Goal: Information Seeking & Learning: Learn about a topic

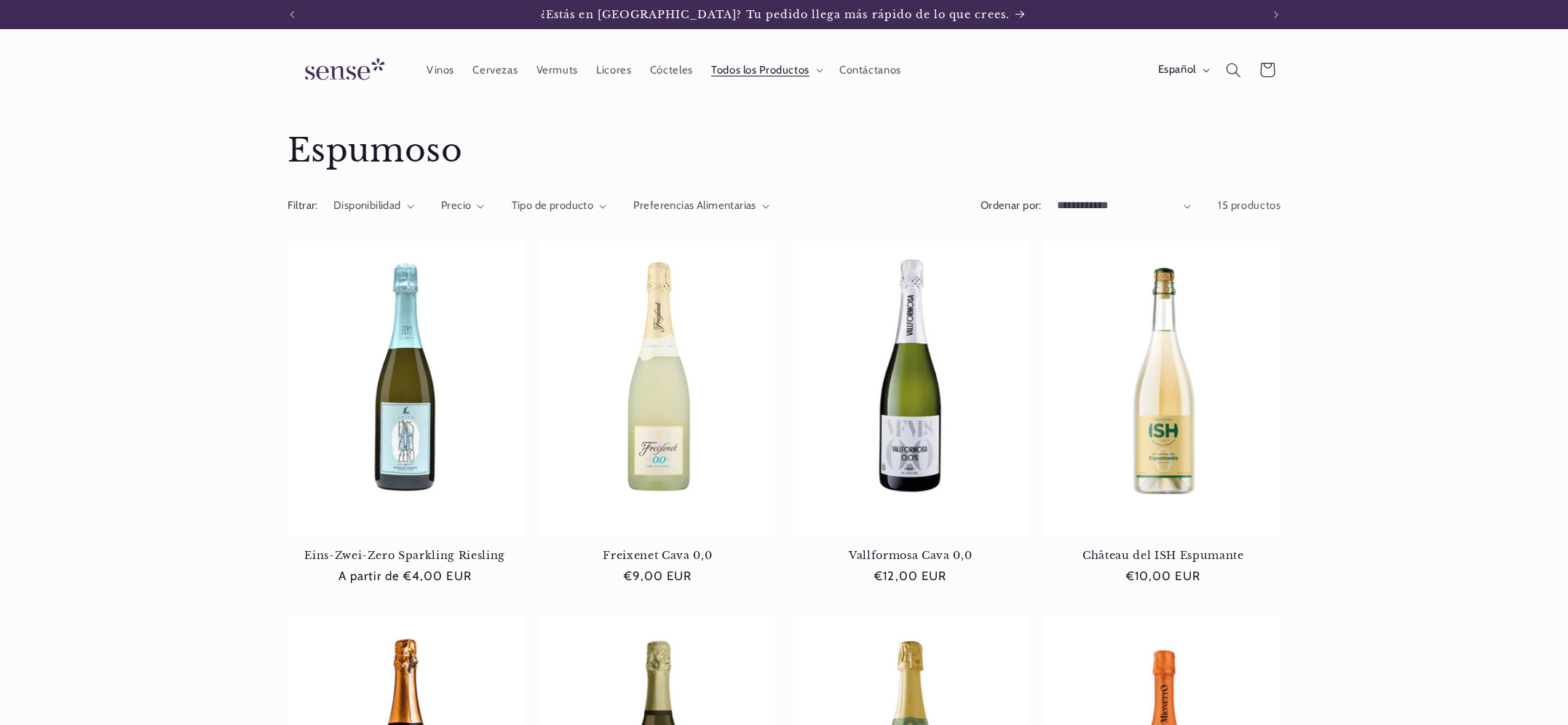
scroll to position [0, 970]
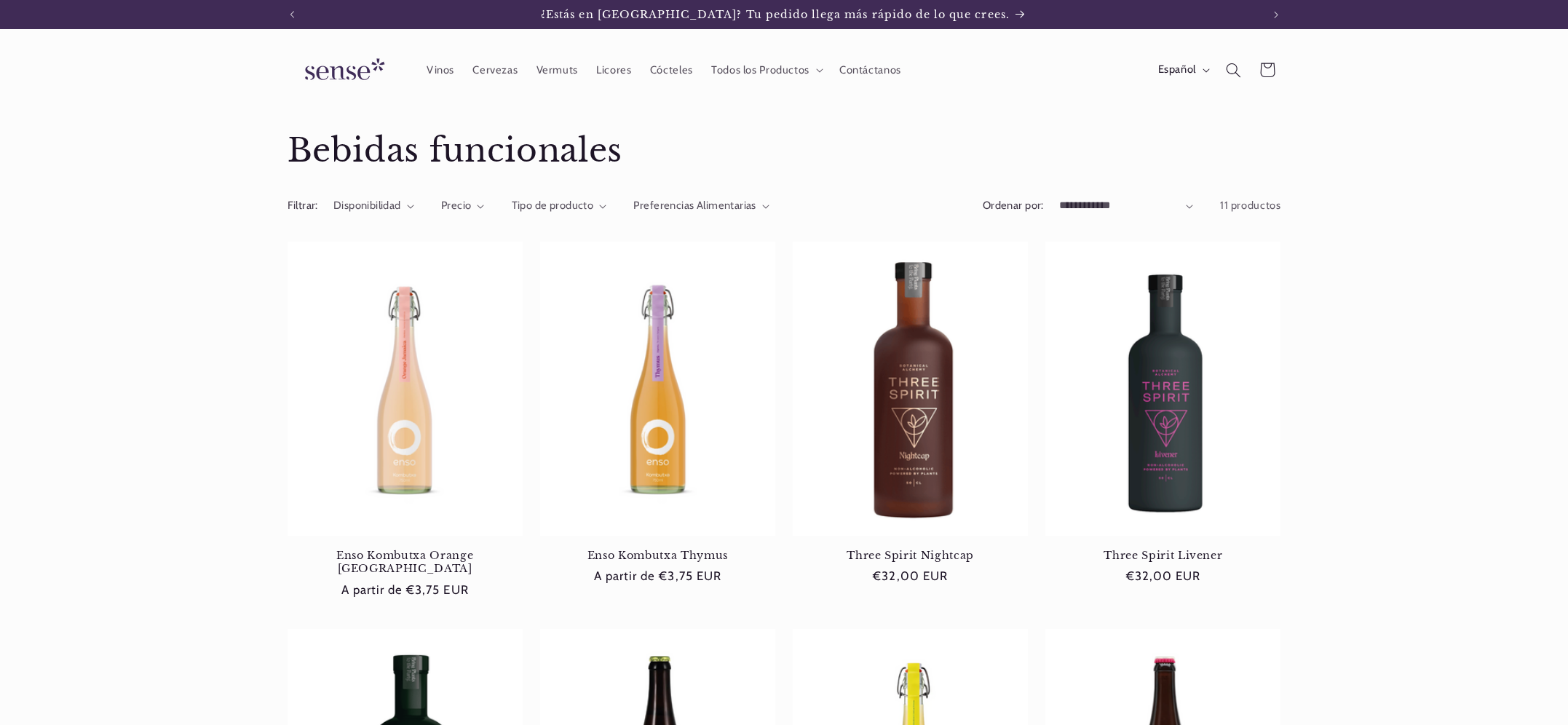
scroll to position [0, 970]
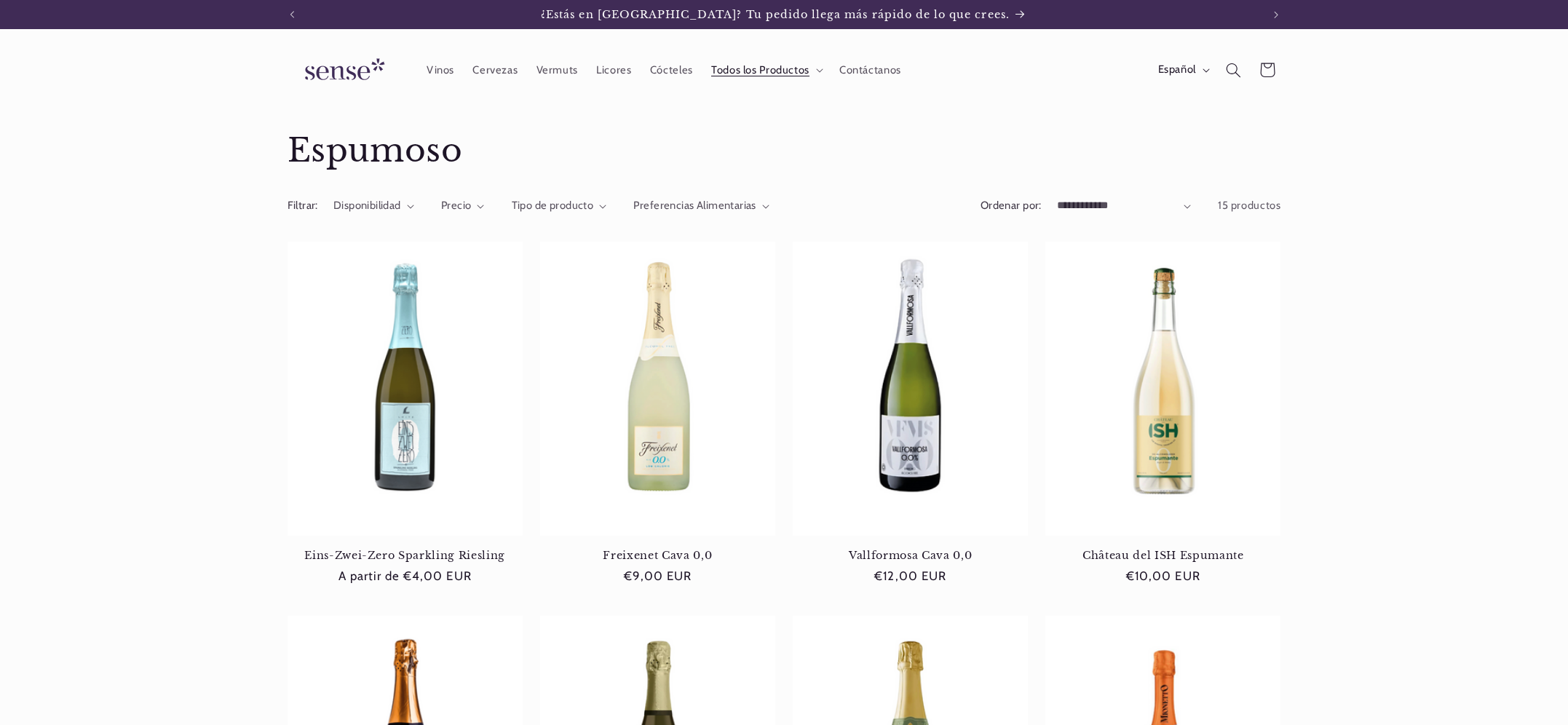
scroll to position [0, 970]
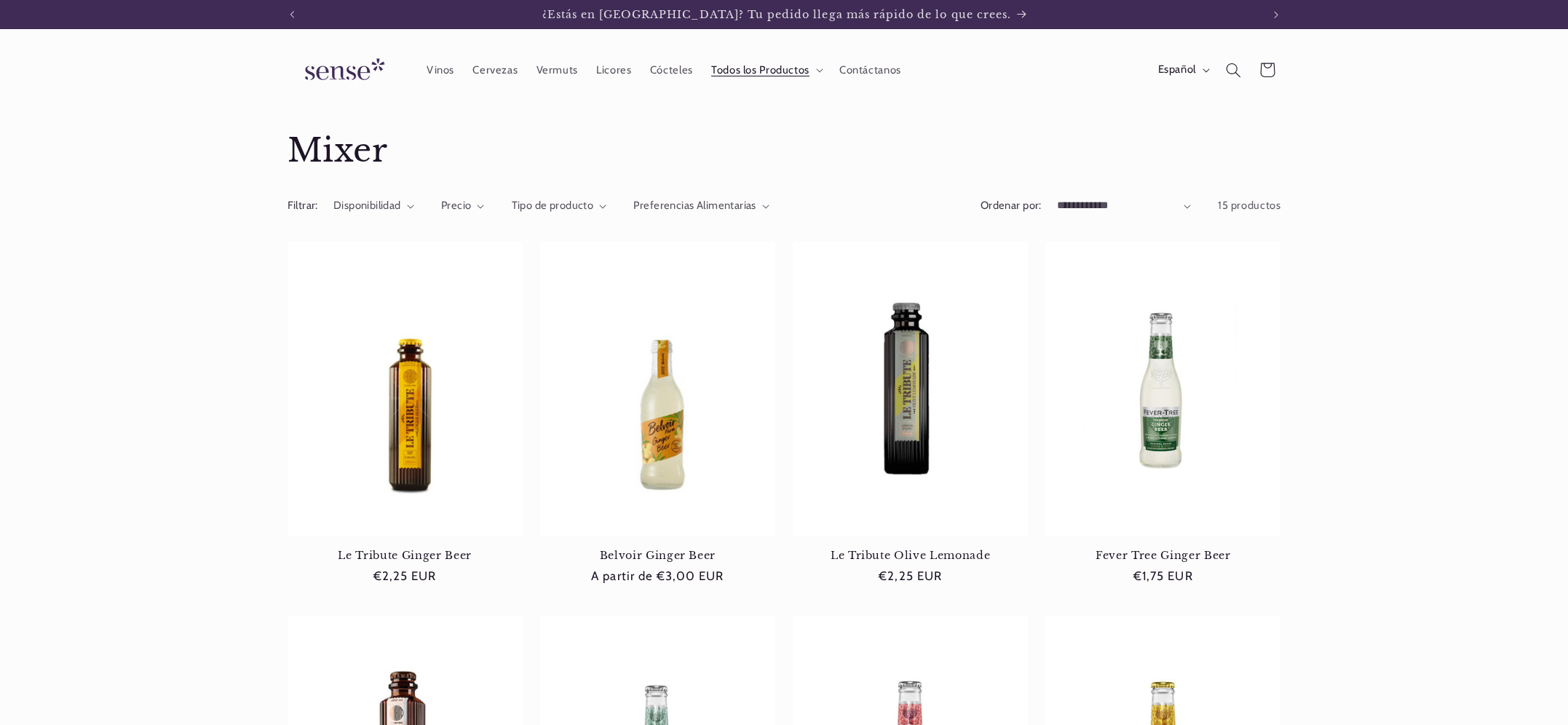
scroll to position [0, 970]
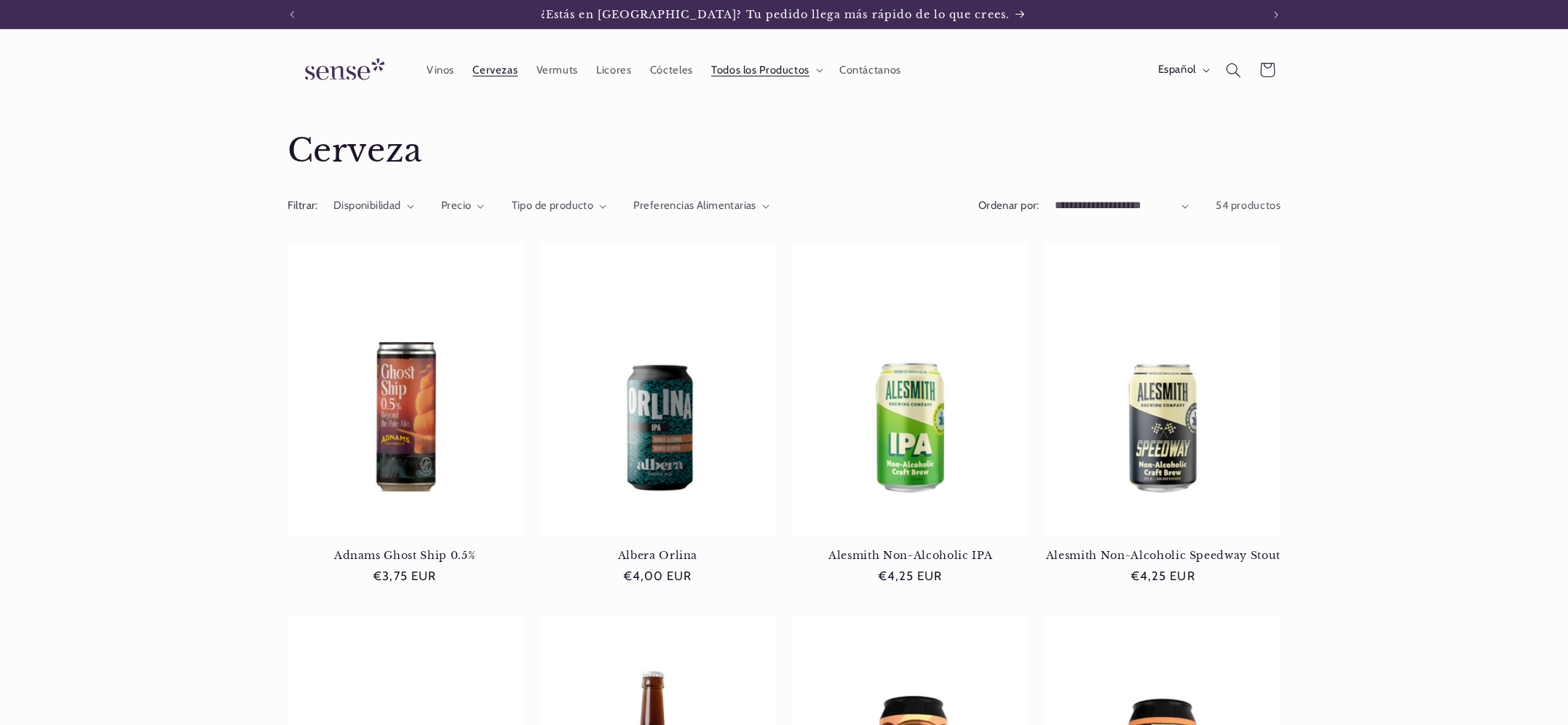
scroll to position [0, 970]
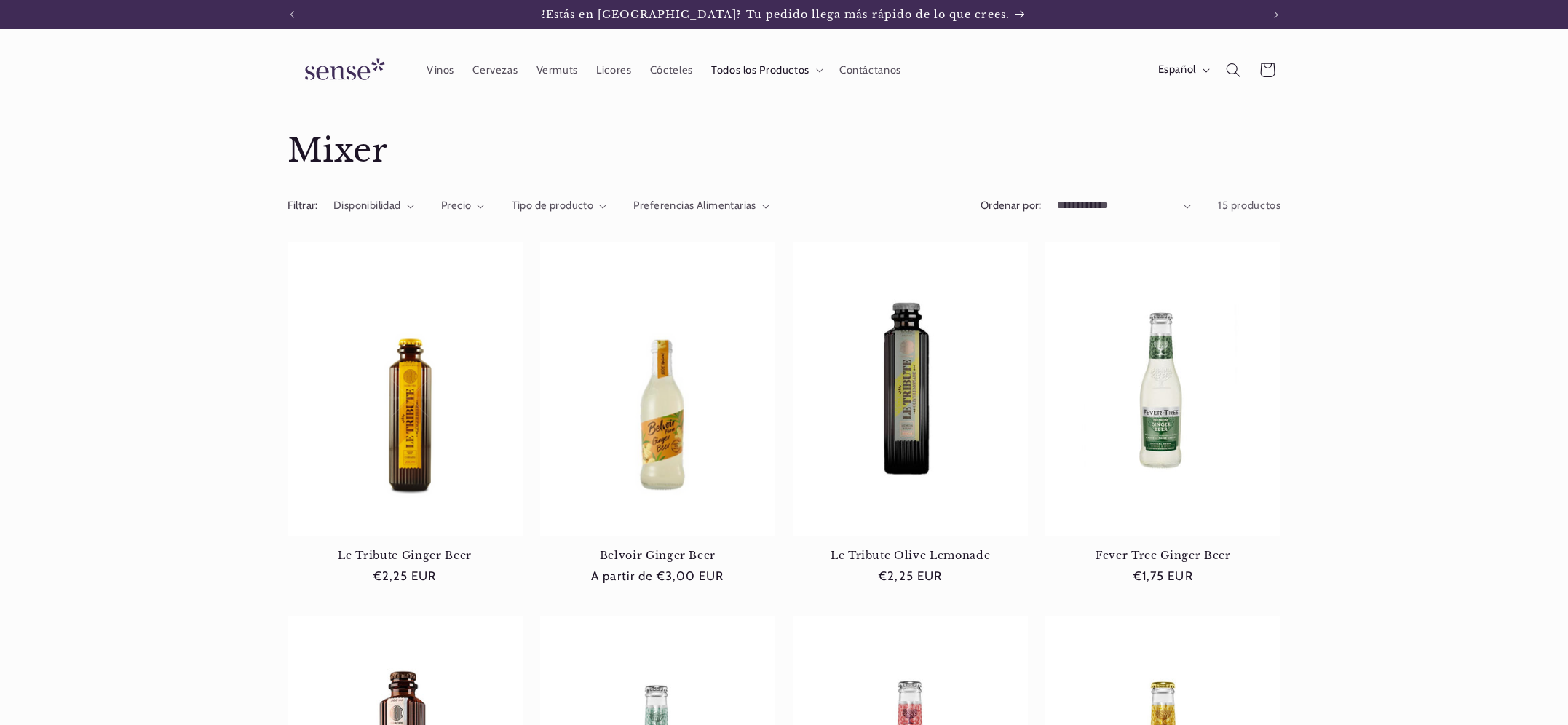
scroll to position [0, 970]
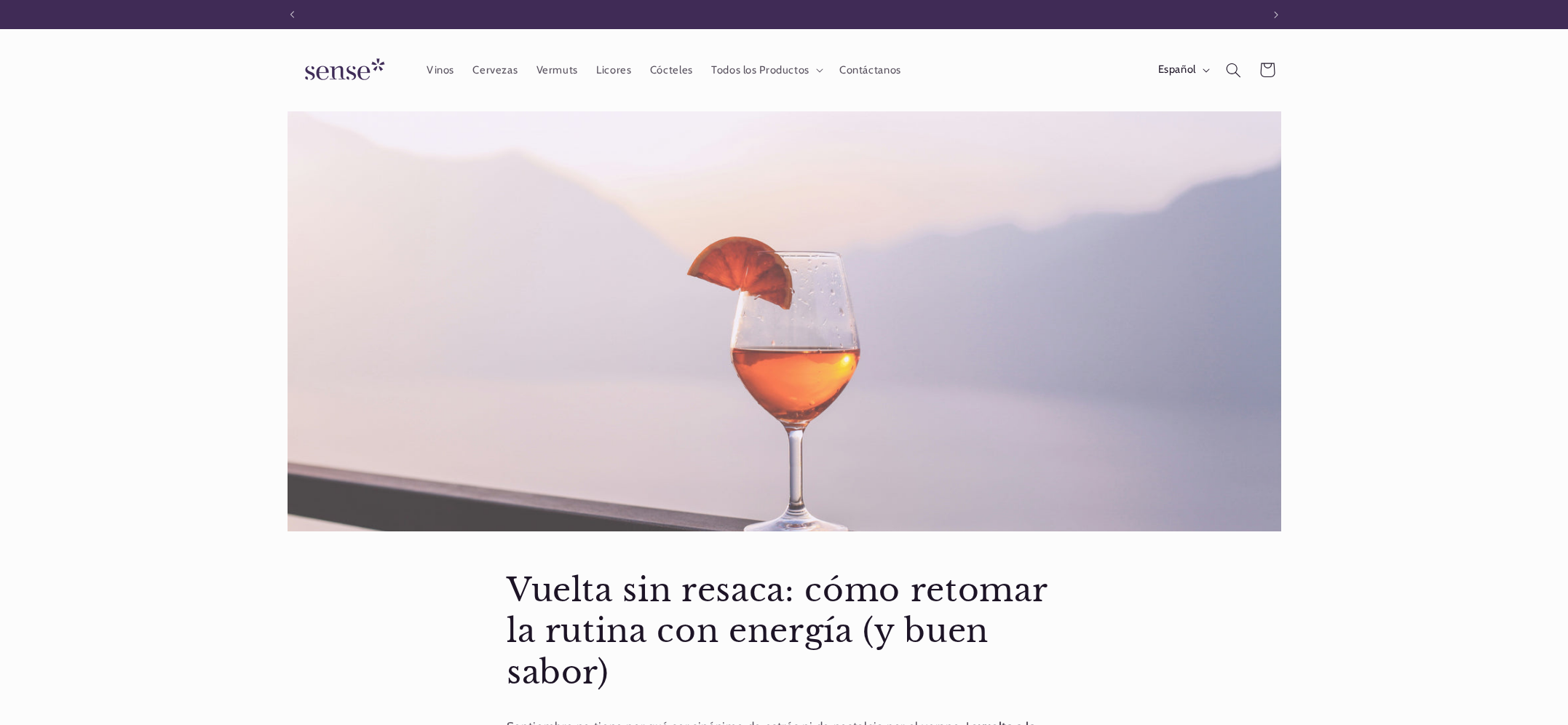
scroll to position [0, 970]
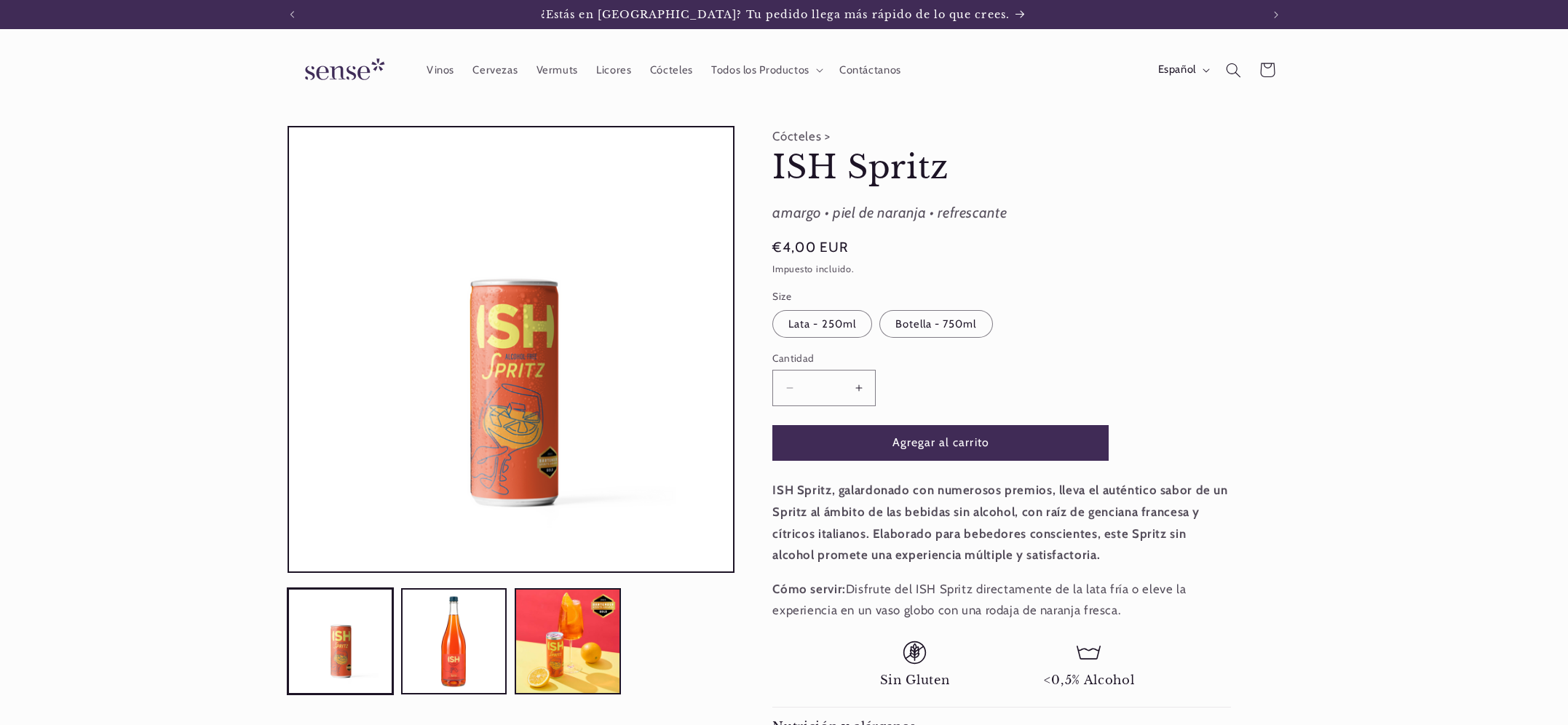
scroll to position [0, 970]
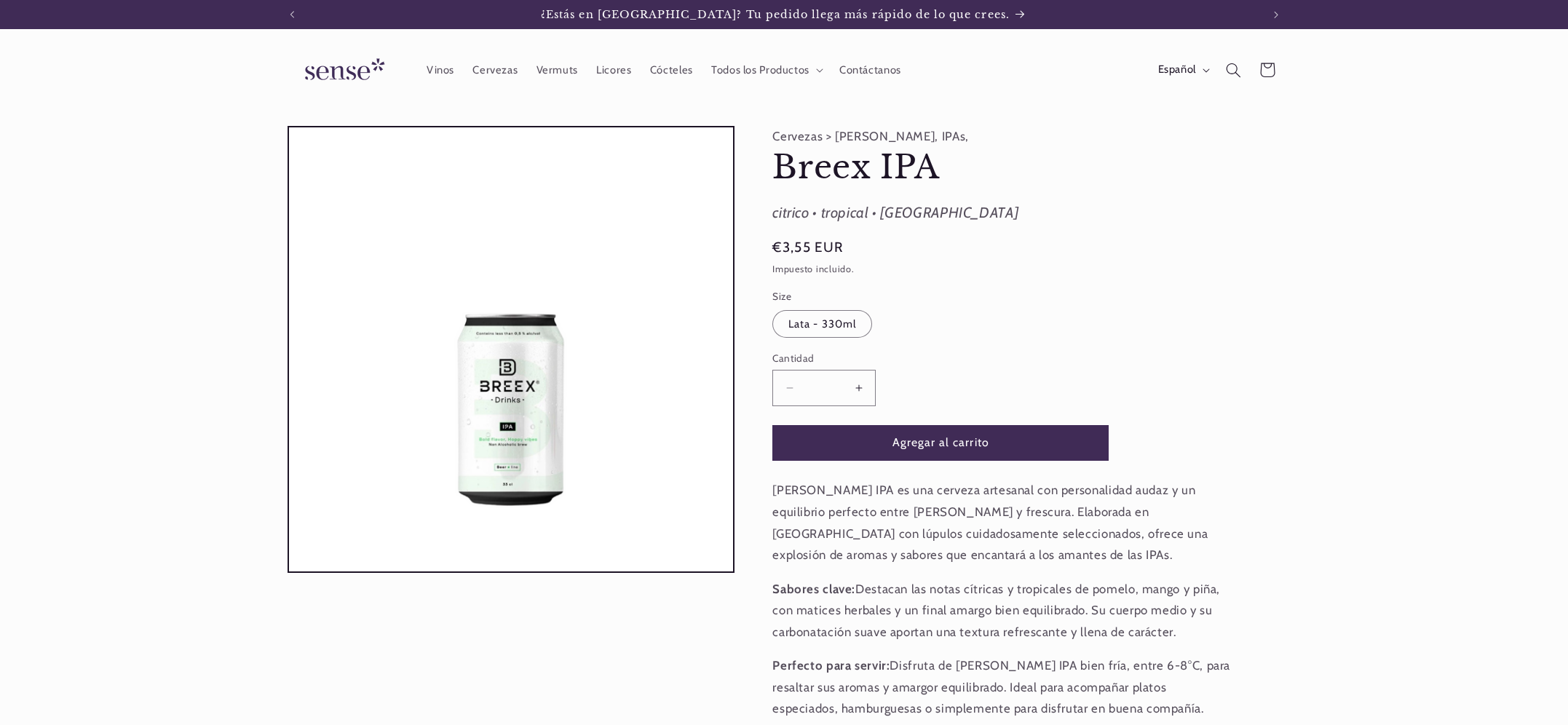
scroll to position [0, 970]
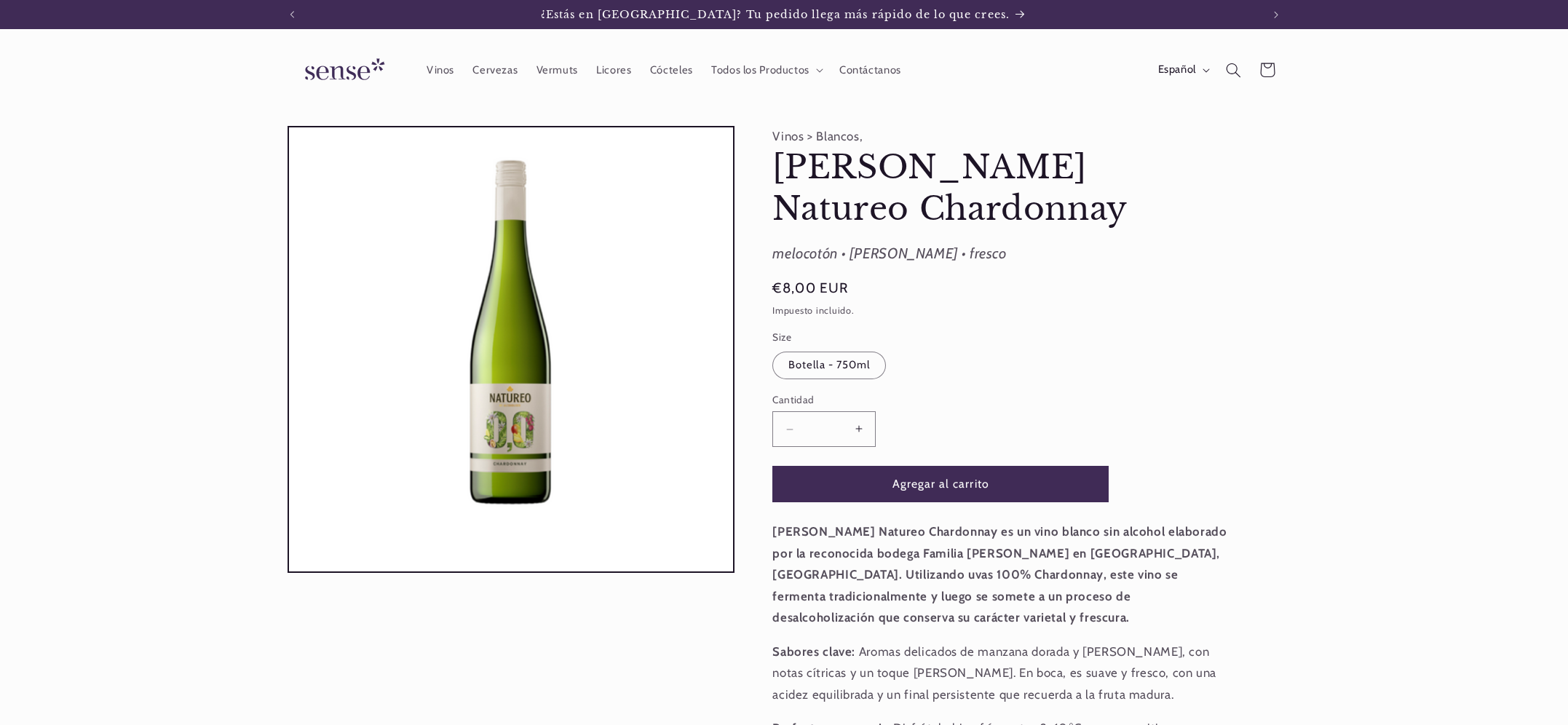
scroll to position [0, 970]
